Goal: Check status: Check status

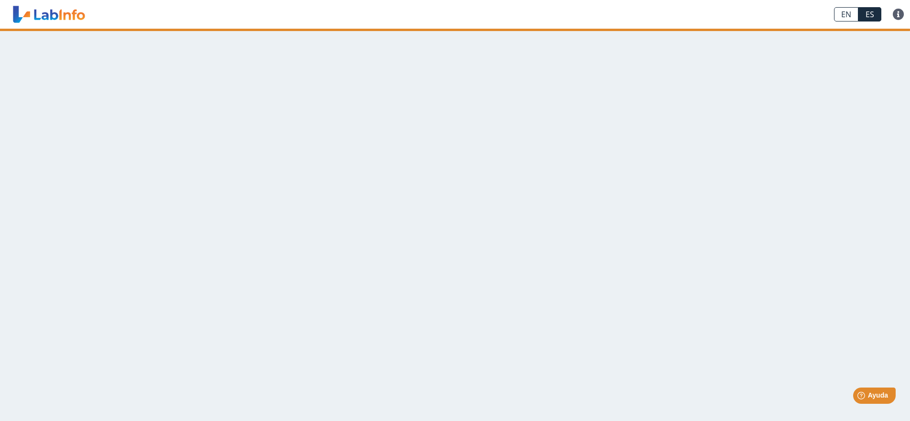
click at [359, 122] on main at bounding box center [455, 225] width 910 height 393
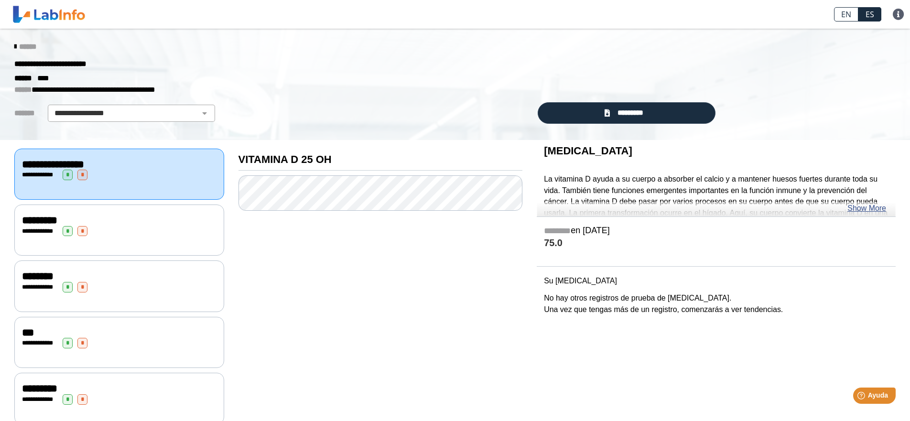
click at [612, 119] on link "*********" at bounding box center [626, 113] width 177 height 22
click at [615, 111] on span "*********" at bounding box center [630, 113] width 35 height 11
